Goal: Check status

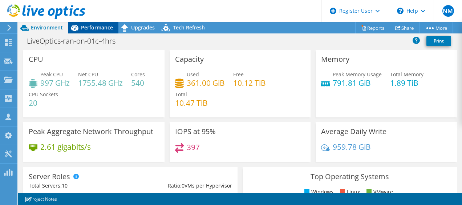
click at [101, 31] on span "Performance" at bounding box center [97, 27] width 32 height 7
